Goal: Information Seeking & Learning: Understand process/instructions

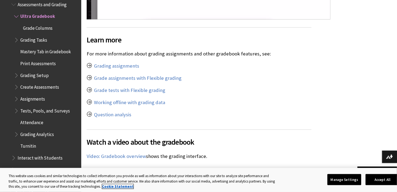
scroll to position [3226, 0]
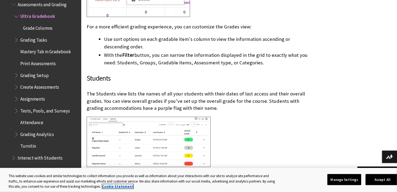
scroll to position [1193, 0]
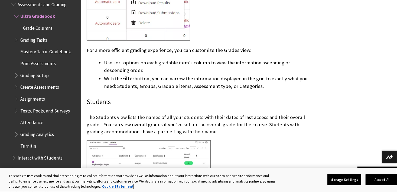
scroll to position [1220, 0]
